Goal: Book appointment/travel/reservation

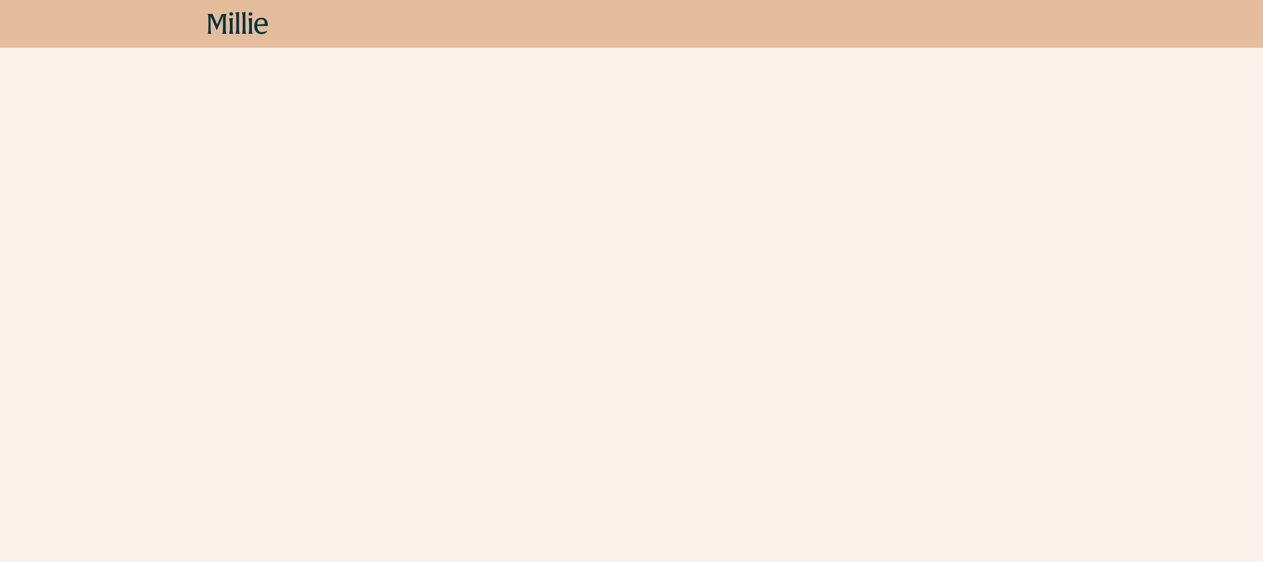
click at [252, 23] on icon at bounding box center [238, 24] width 61 height 24
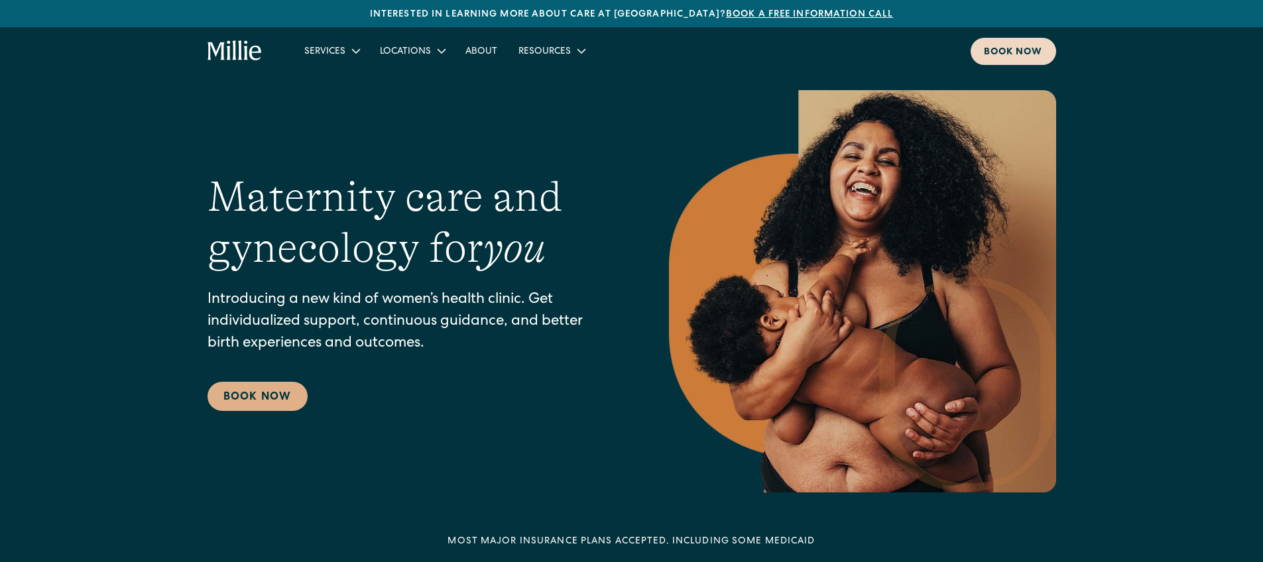
click at [1023, 57] on div "Book now" at bounding box center [1013, 53] width 59 height 14
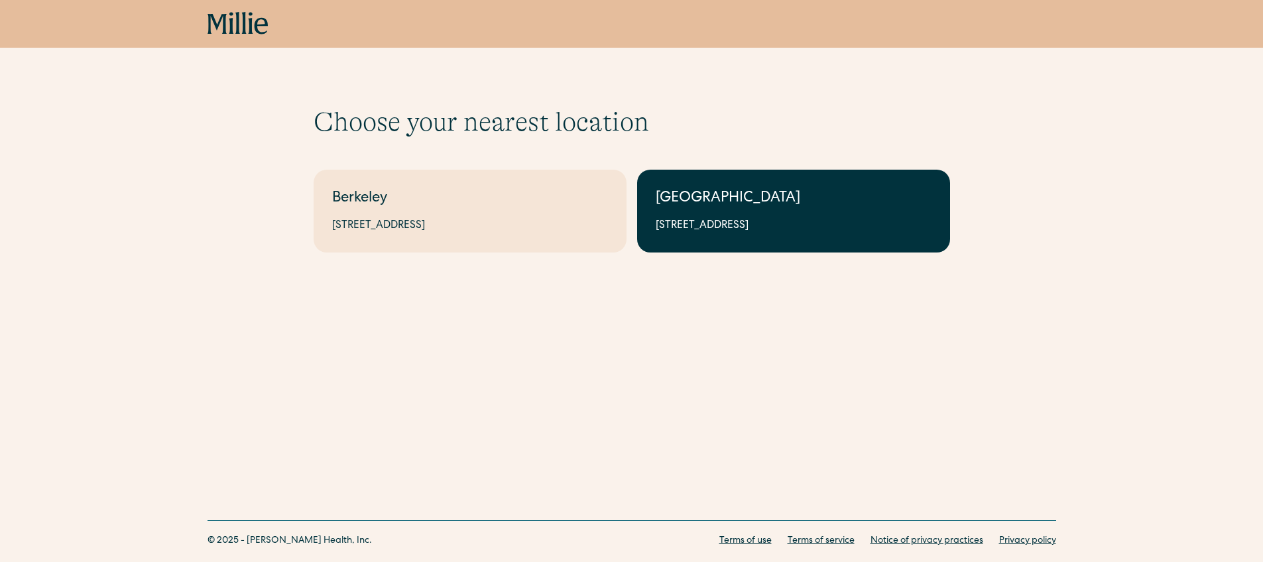
click at [772, 226] on div "1471 Saratoga Ave, Suite 101, San Jose, CA 95129" at bounding box center [794, 226] width 276 height 16
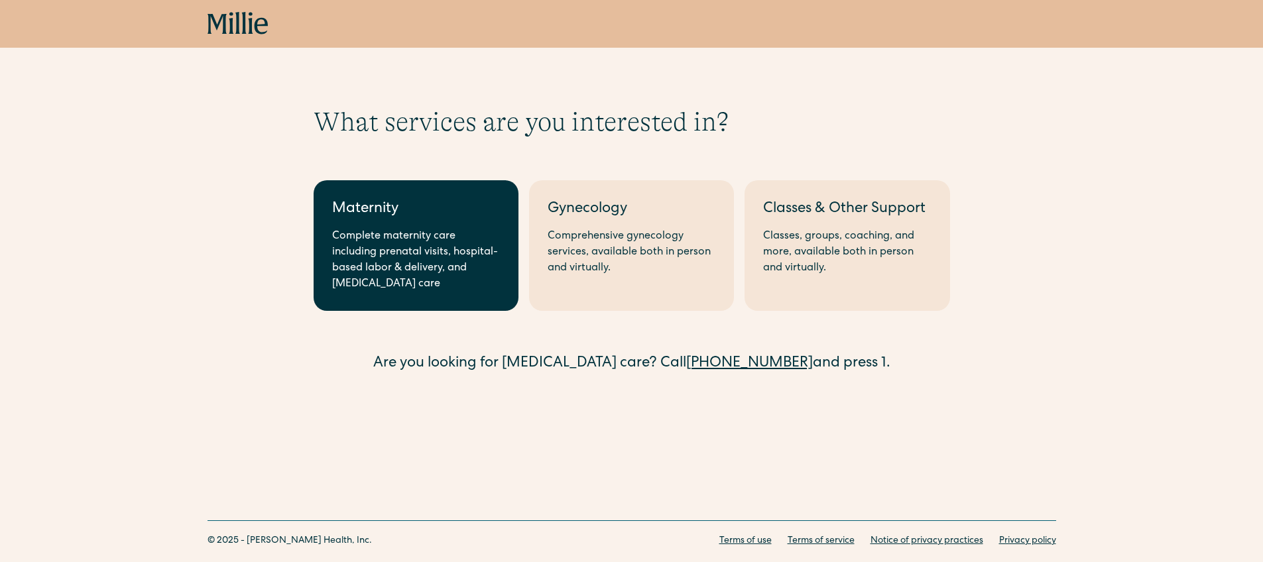
click at [481, 282] on div "Complete maternity care including prenatal visits, hospital-based labor & deliv…" at bounding box center [416, 261] width 168 height 64
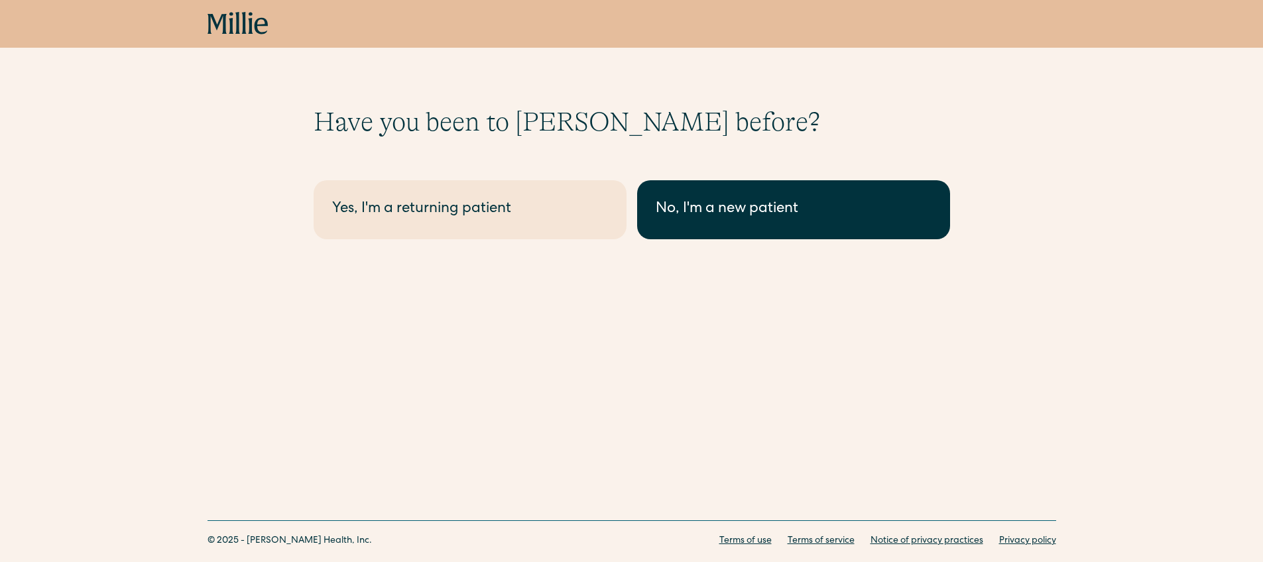
click at [758, 205] on div "No, I'm a new patient" at bounding box center [794, 210] width 276 height 22
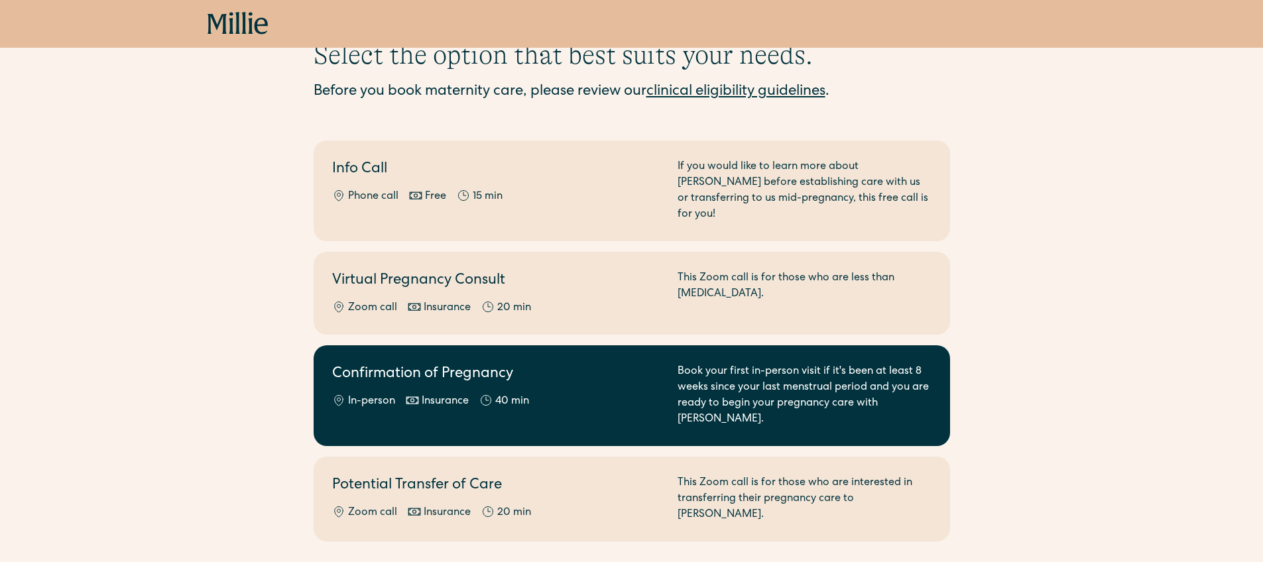
scroll to position [68, 0]
click at [672, 391] on div "Confirmation of Pregnancy In-person Insurance 40 min Book your first in-person …" at bounding box center [631, 395] width 599 height 64
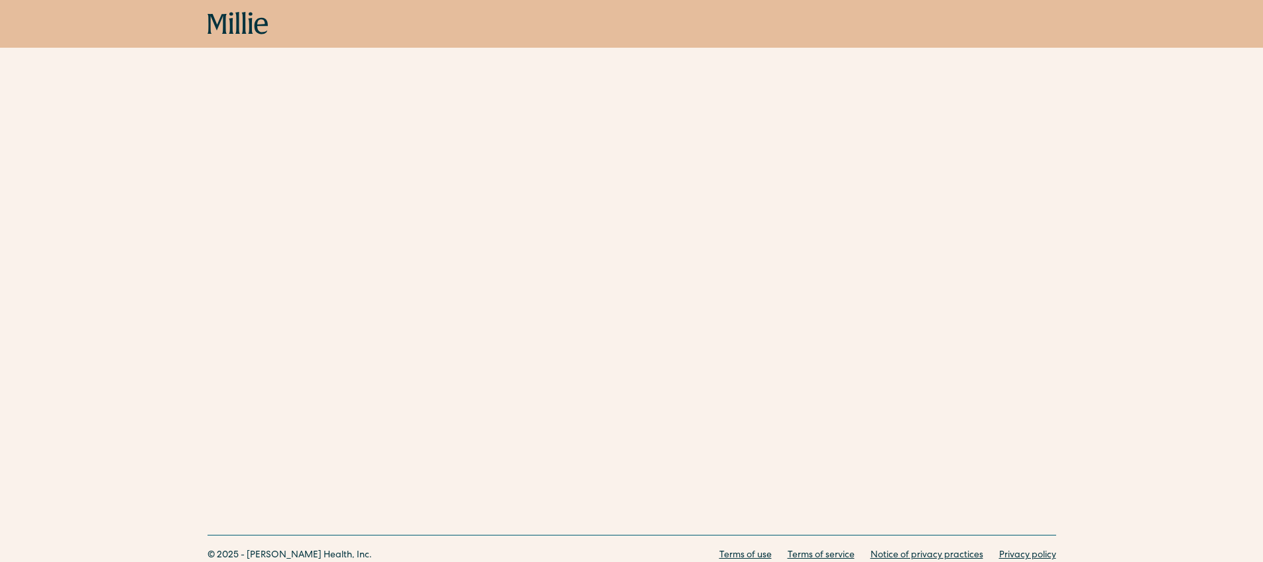
scroll to position [135, 0]
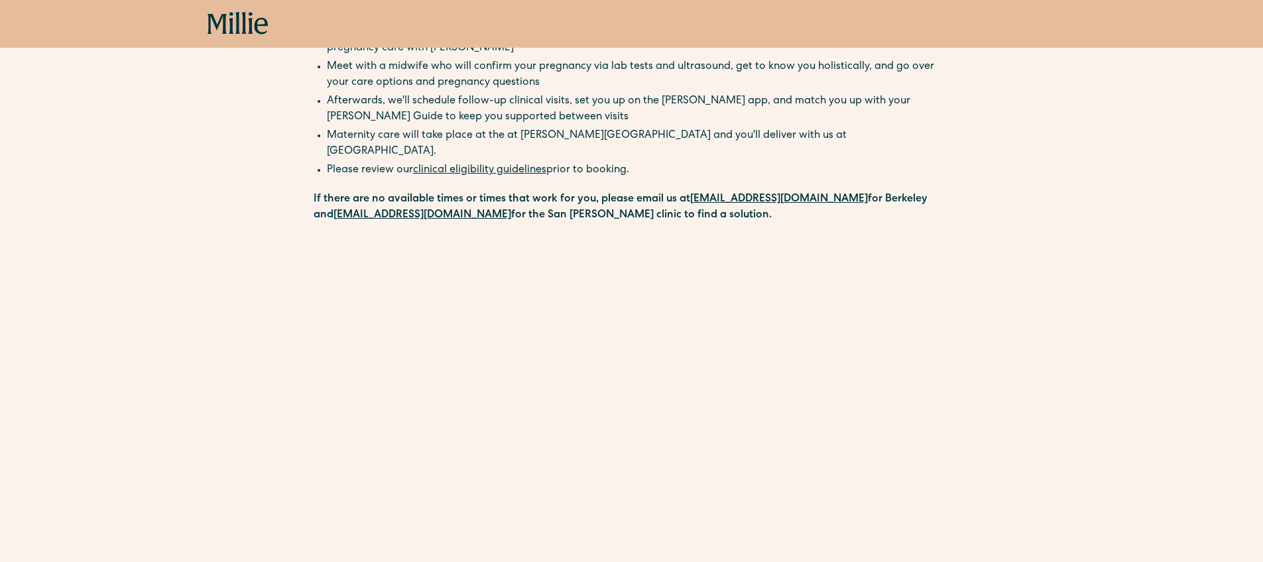
click at [299, 451] on div "Schedule your appointment Book your first in-person visit if it's been at least…" at bounding box center [631, 382] width 1263 height 823
